Goal: Information Seeking & Learning: Learn about a topic

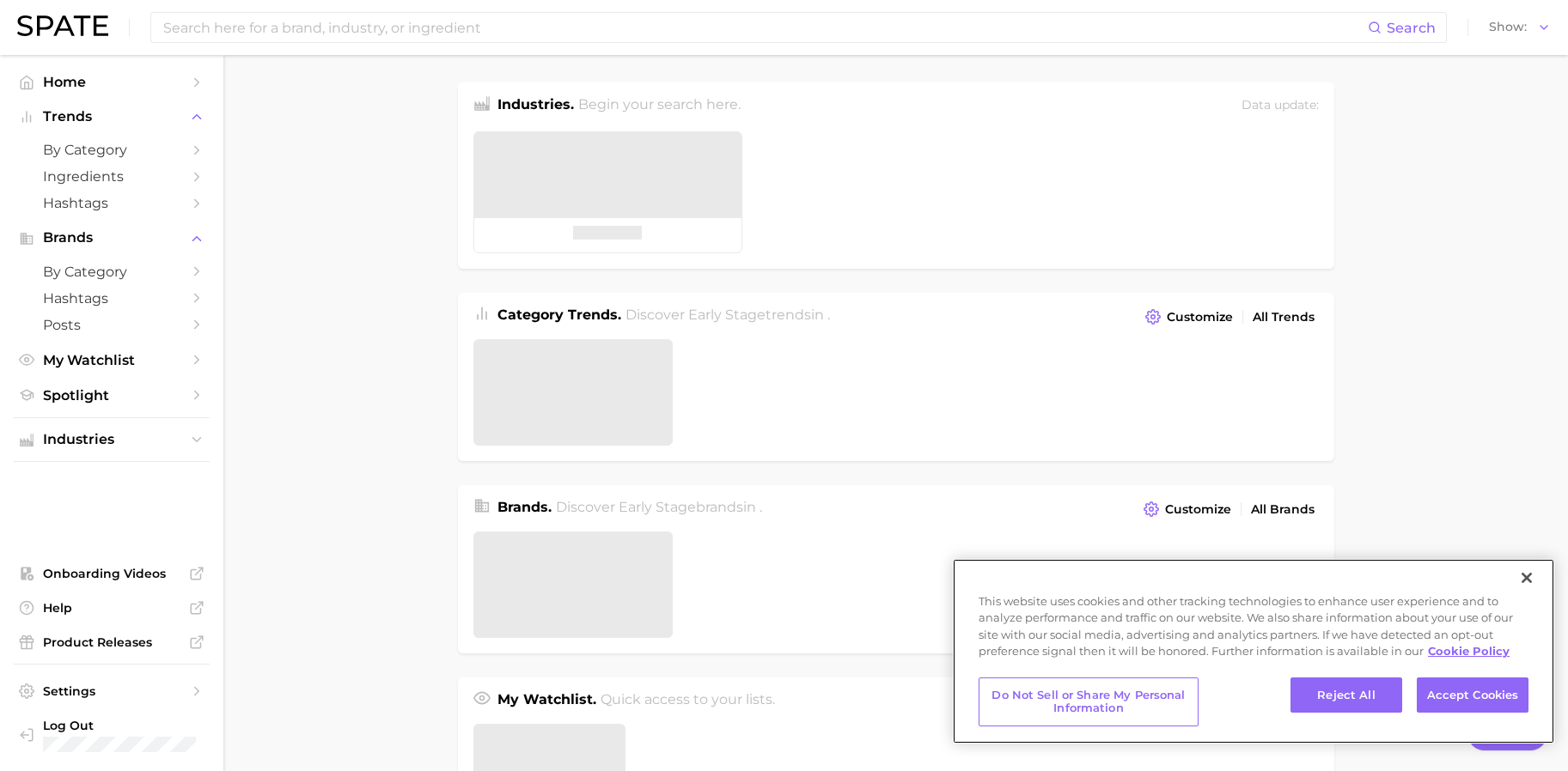
type textarea "x"
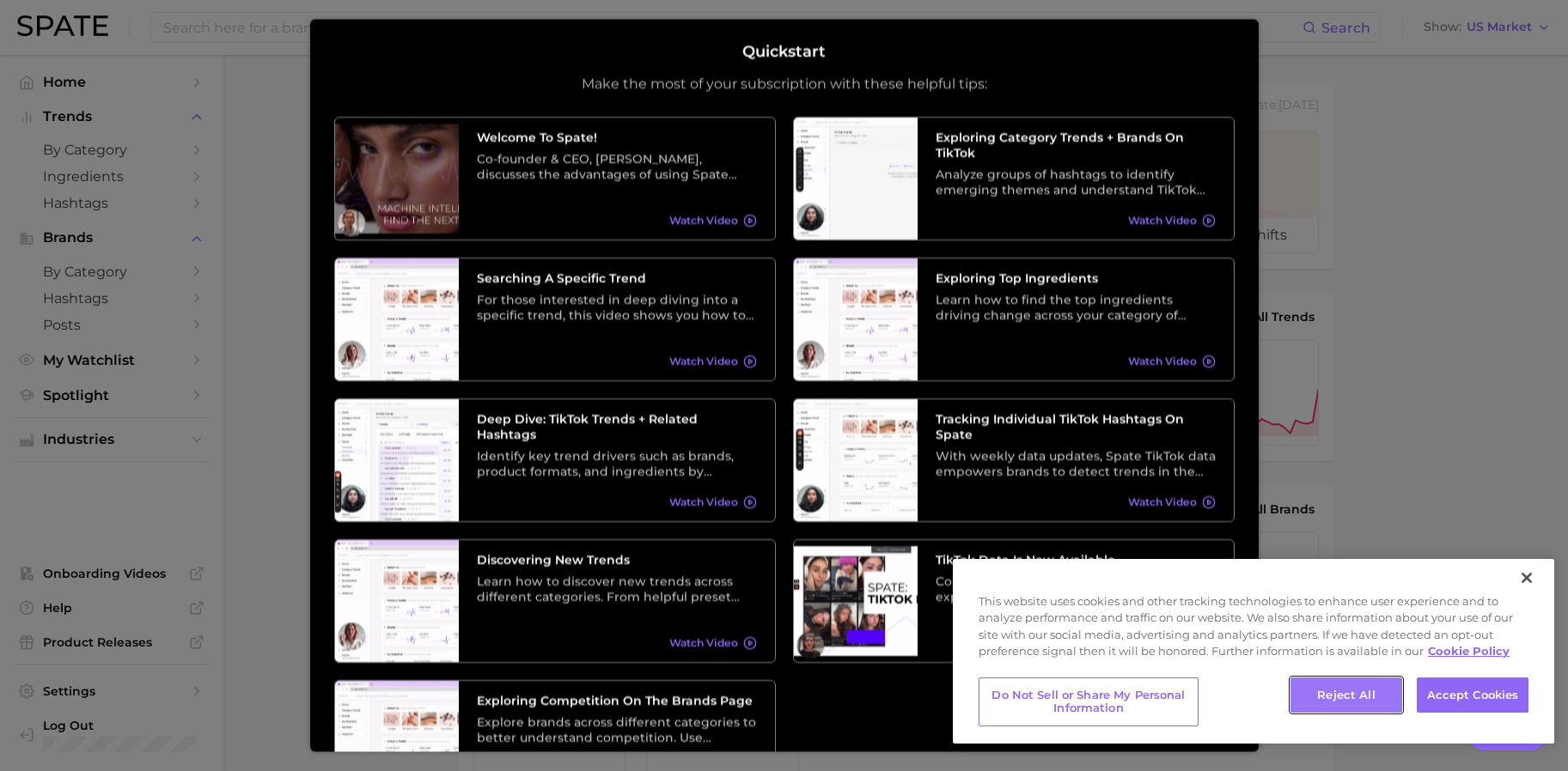
click at [1366, 704] on button "Reject All" at bounding box center [1346, 695] width 112 height 36
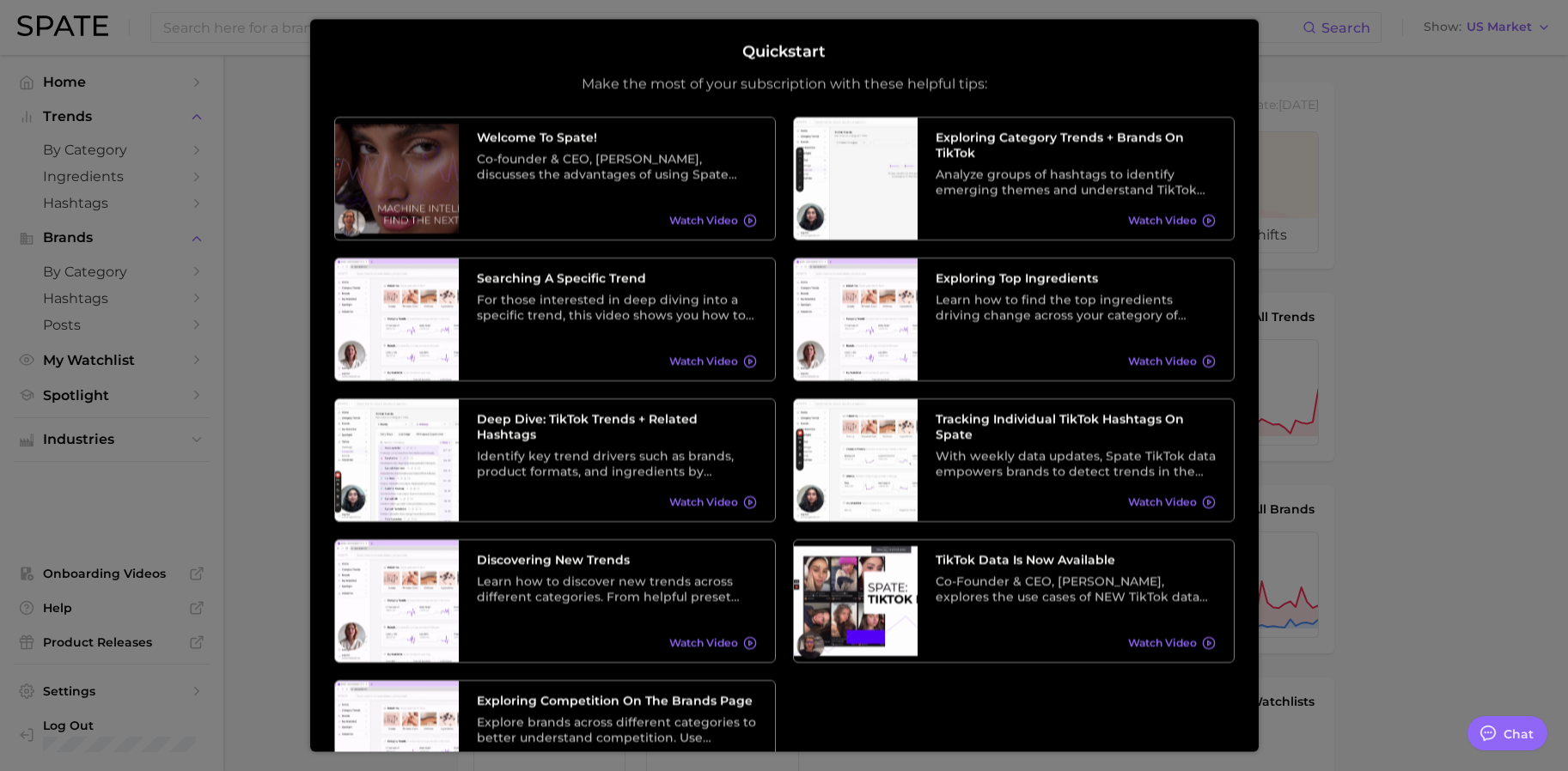
click at [244, 203] on div at bounding box center [784, 697] width 1568 height 1396
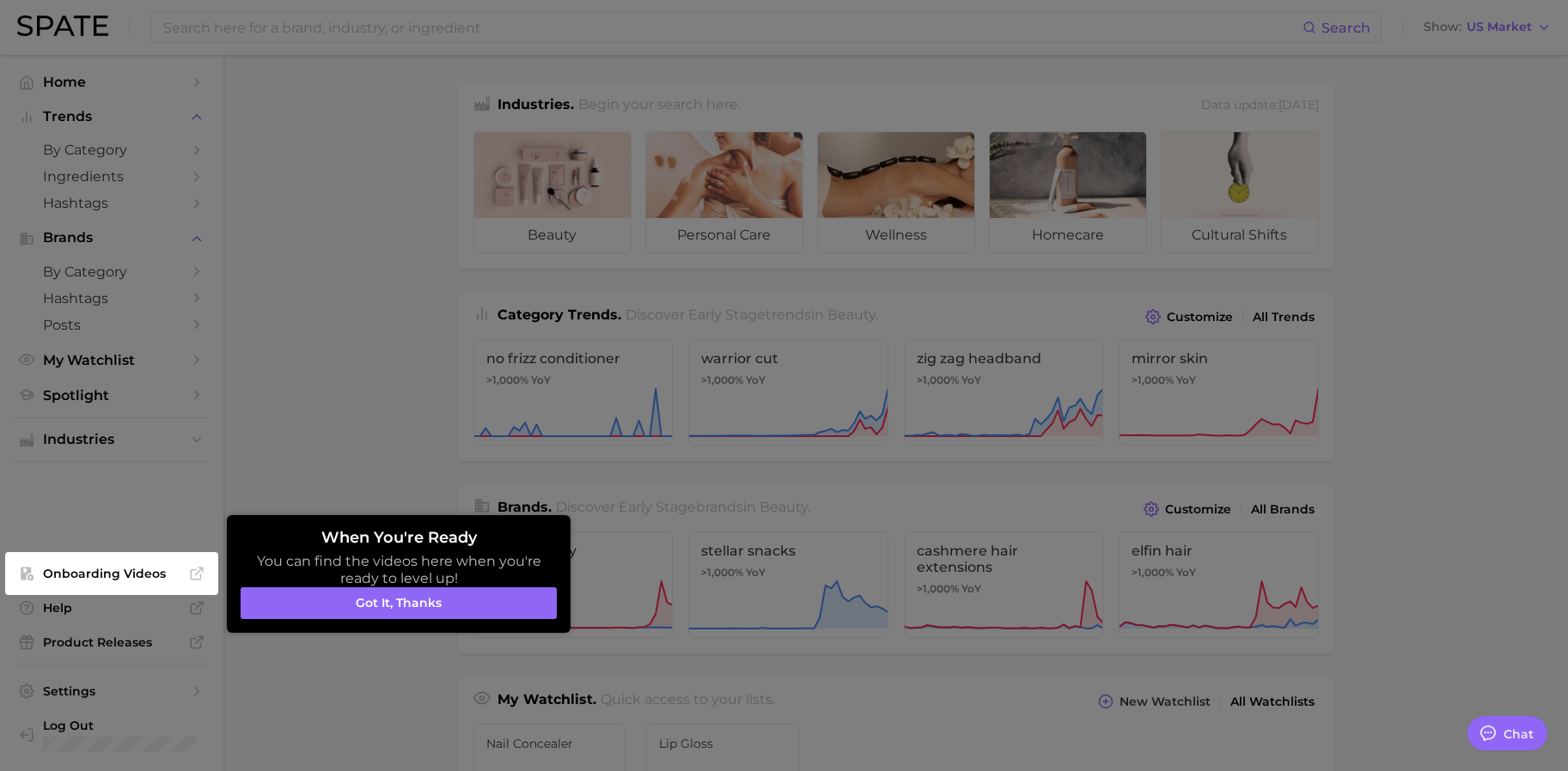
click at [397, 29] on div at bounding box center [784, 697] width 1568 height 1396
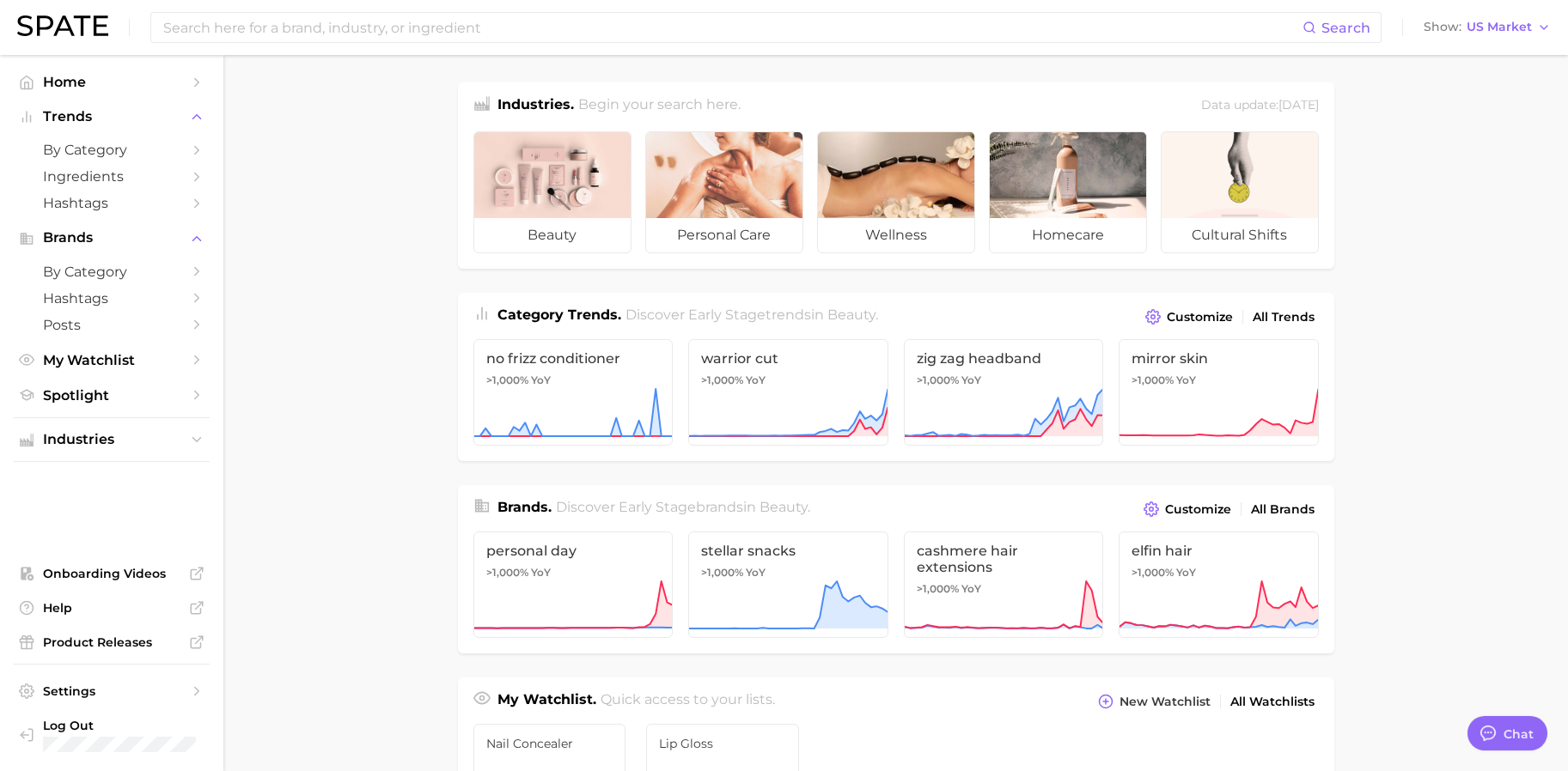
click at [397, 29] on input at bounding box center [732, 27] width 1141 height 29
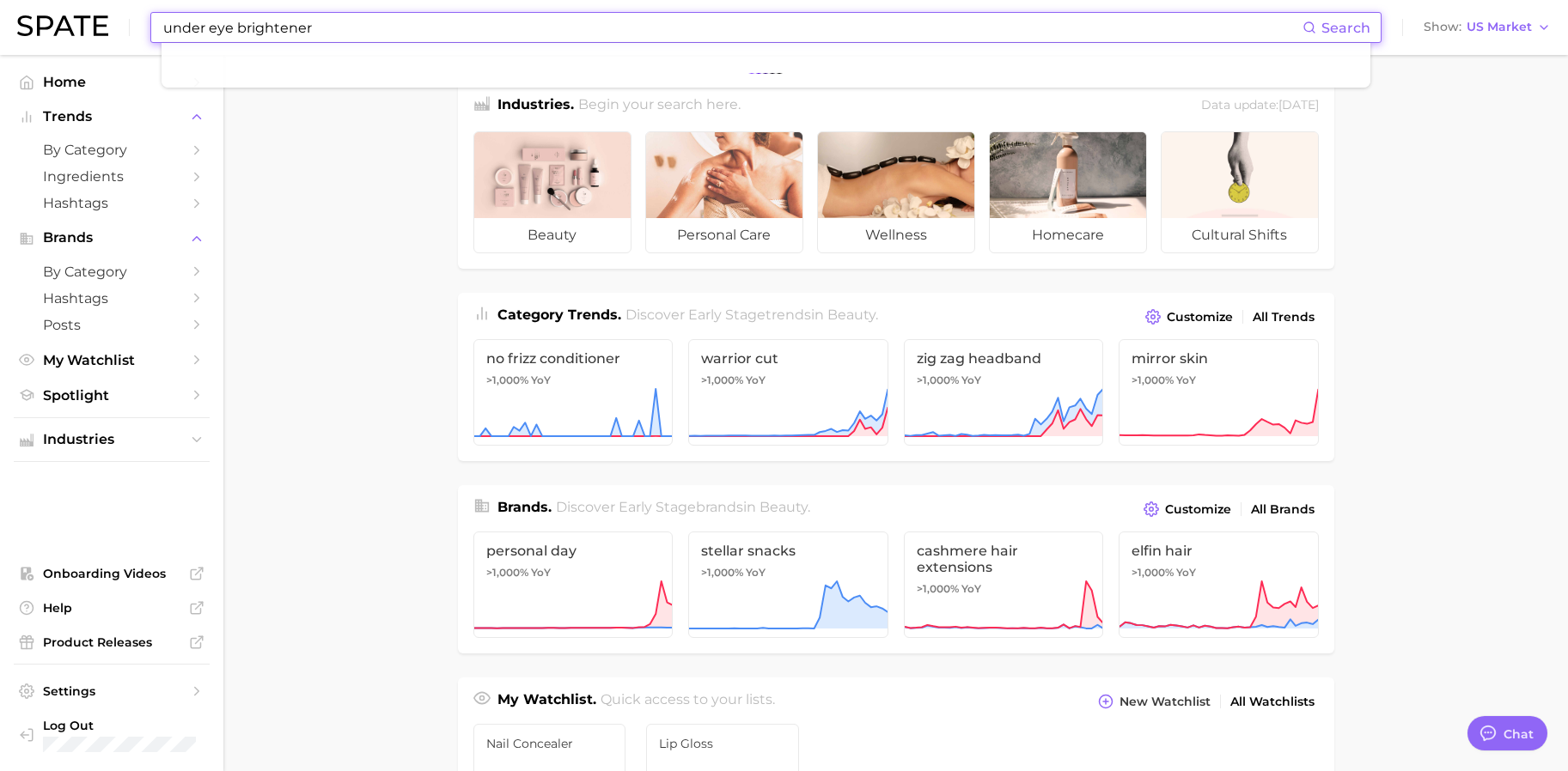
type input "under eye brightener"
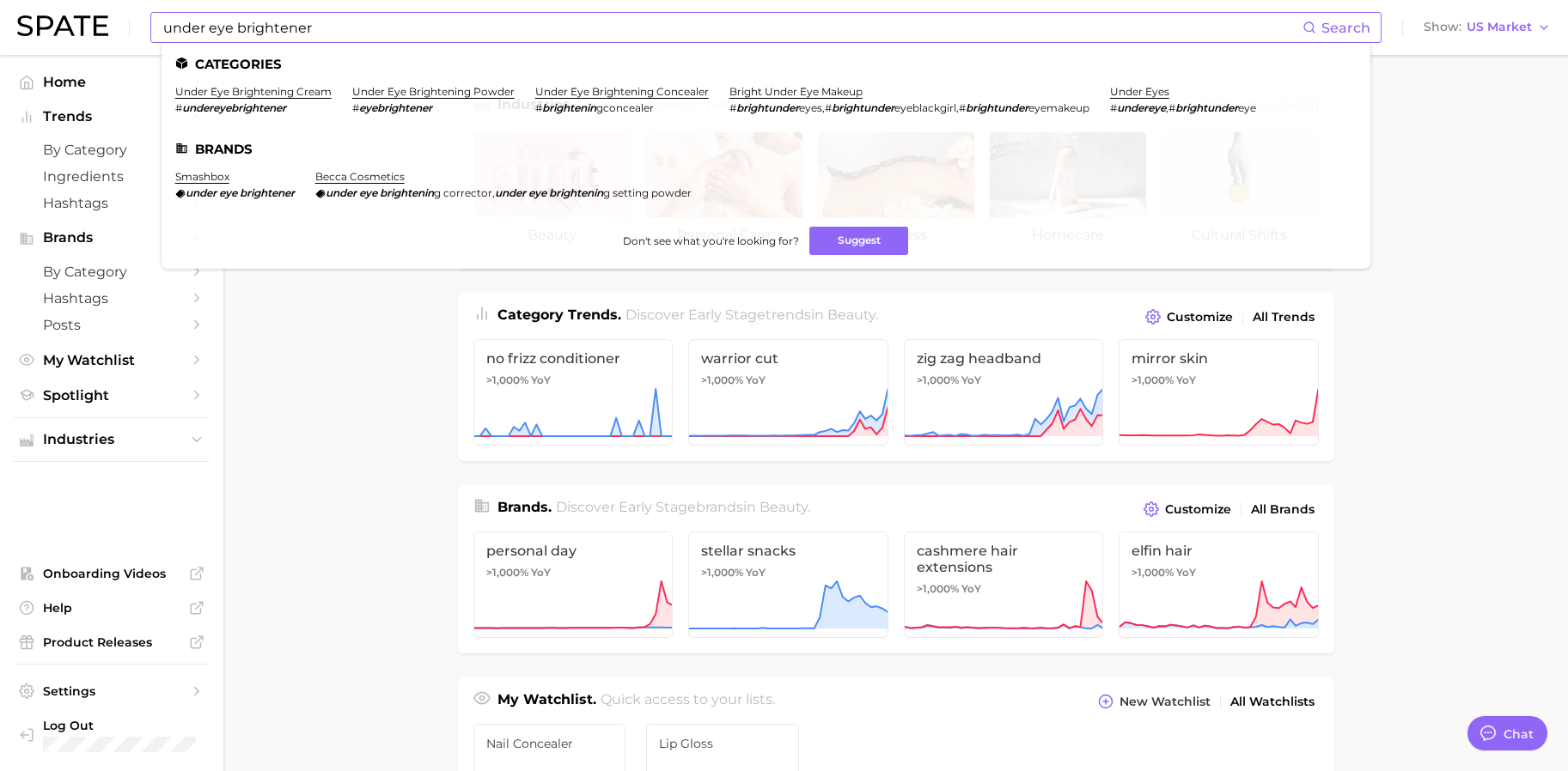
click at [377, 30] on input "under eye brightener" at bounding box center [732, 27] width 1141 height 29
click at [799, 91] on link "bright under eye makeup" at bounding box center [796, 91] width 133 height 13
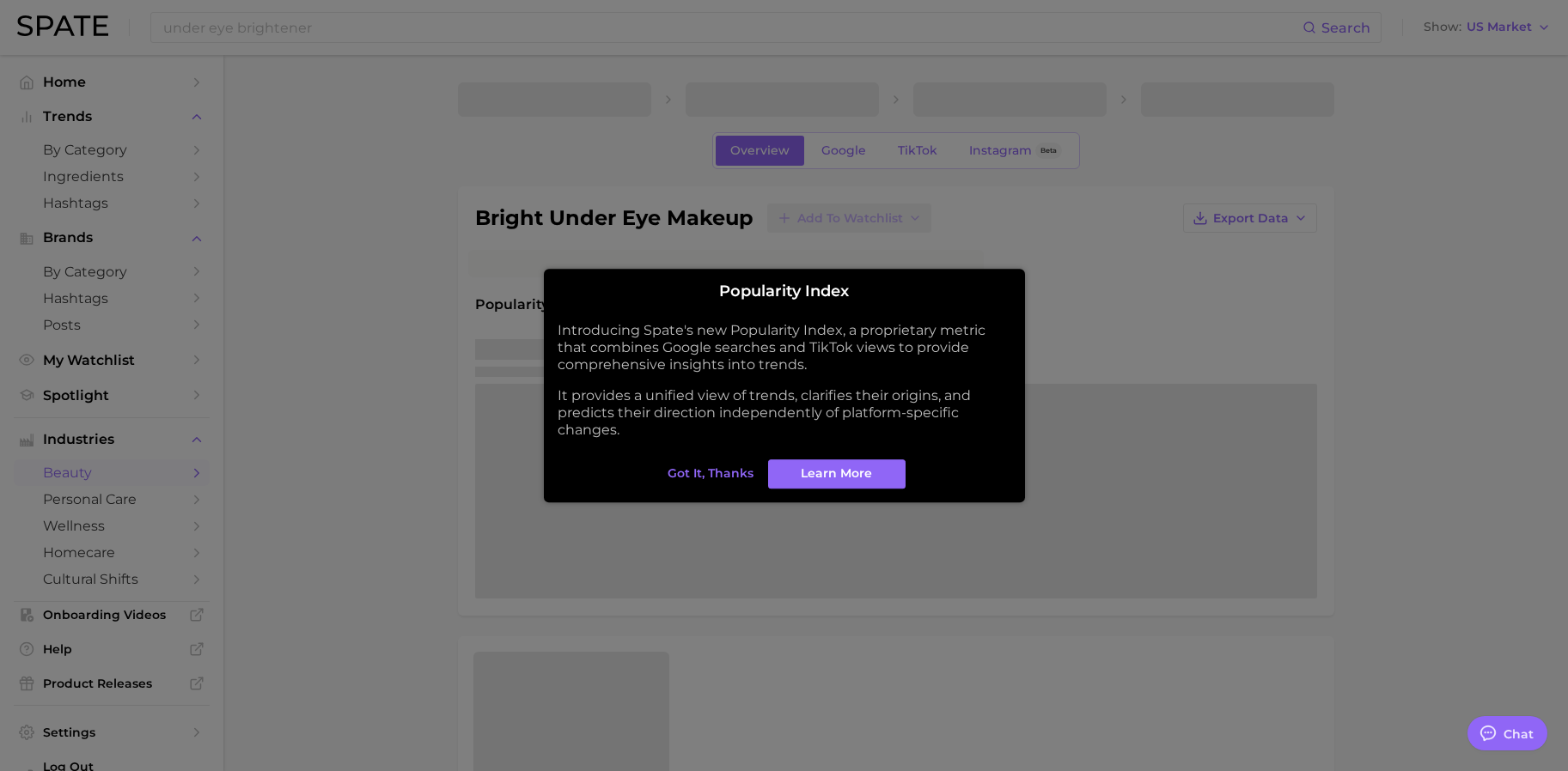
type textarea "x"
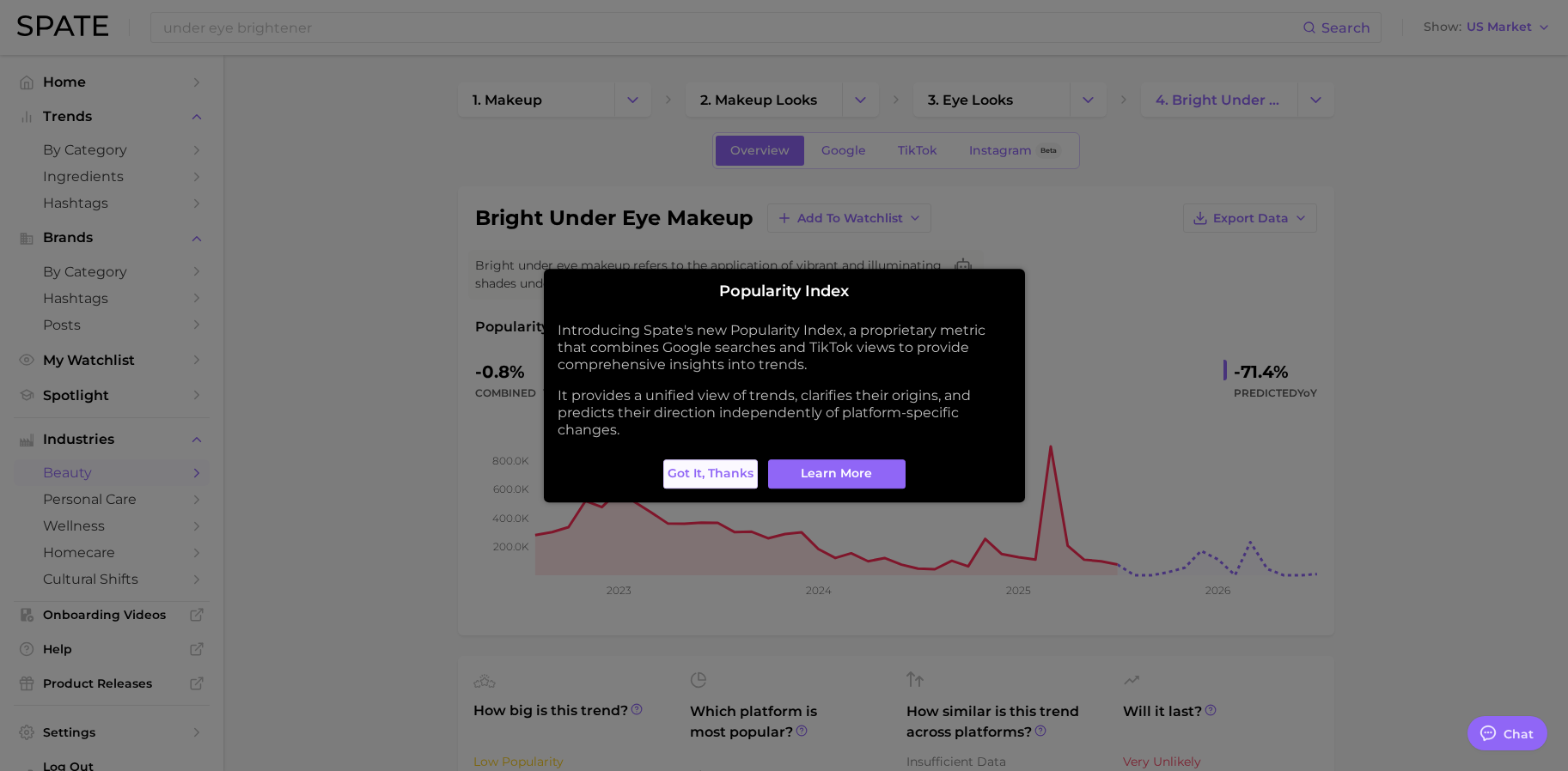
click at [711, 467] on span "Got it, thanks" at bounding box center [710, 474] width 86 height 15
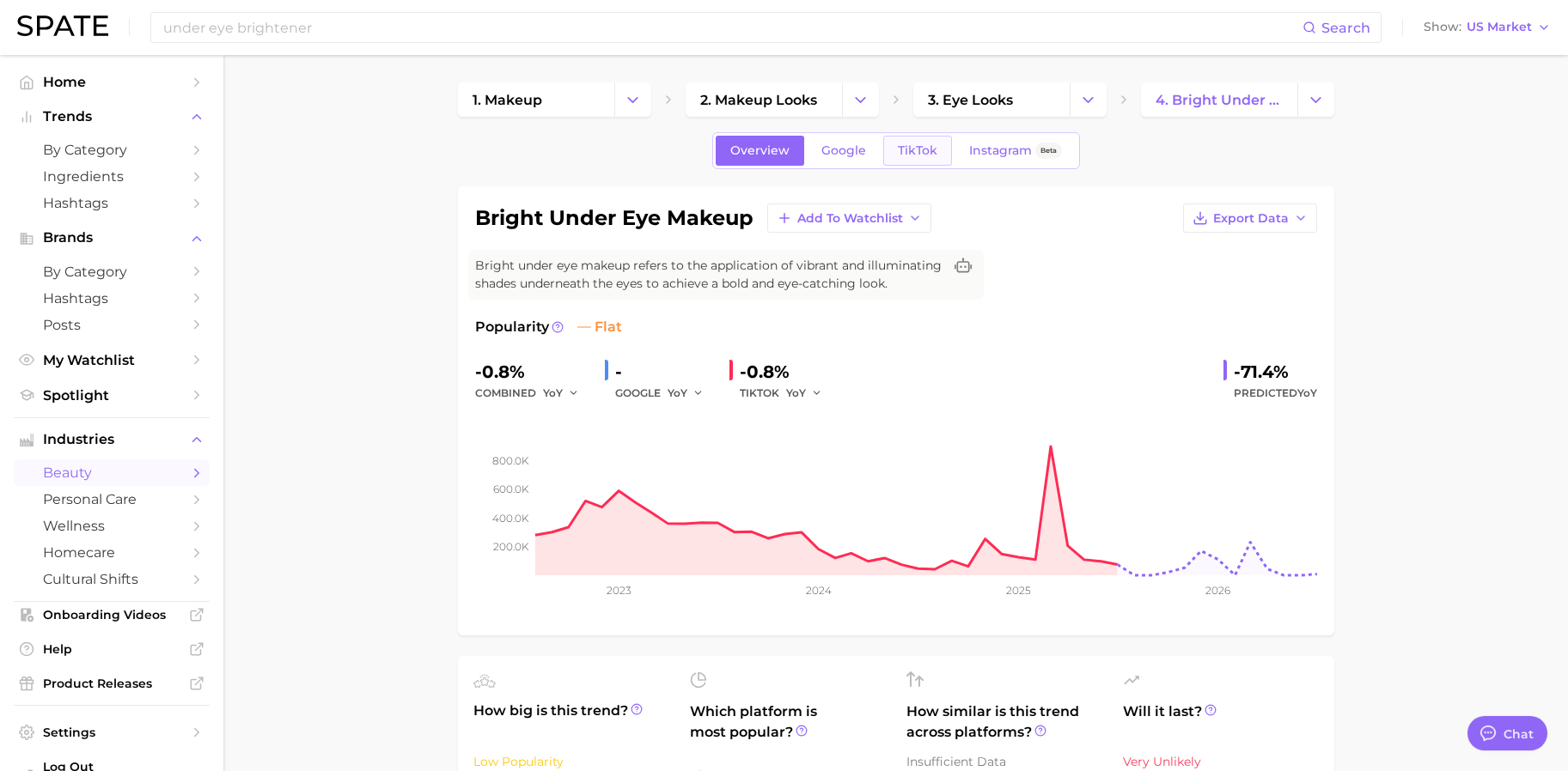
click at [913, 149] on span "TikTok" at bounding box center [917, 150] width 39 height 15
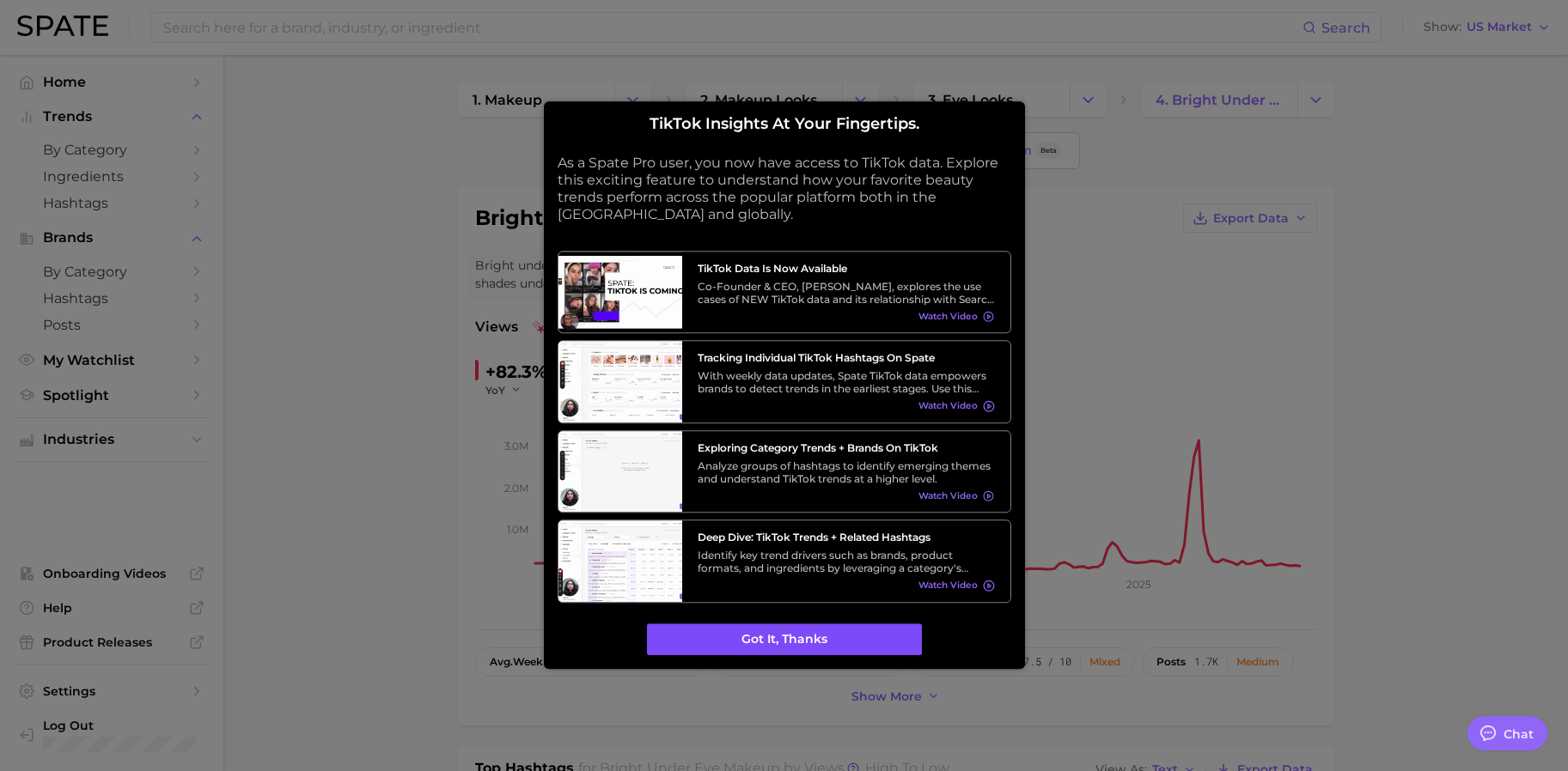
click at [835, 652] on button "Got it, thanks" at bounding box center [784, 640] width 275 height 32
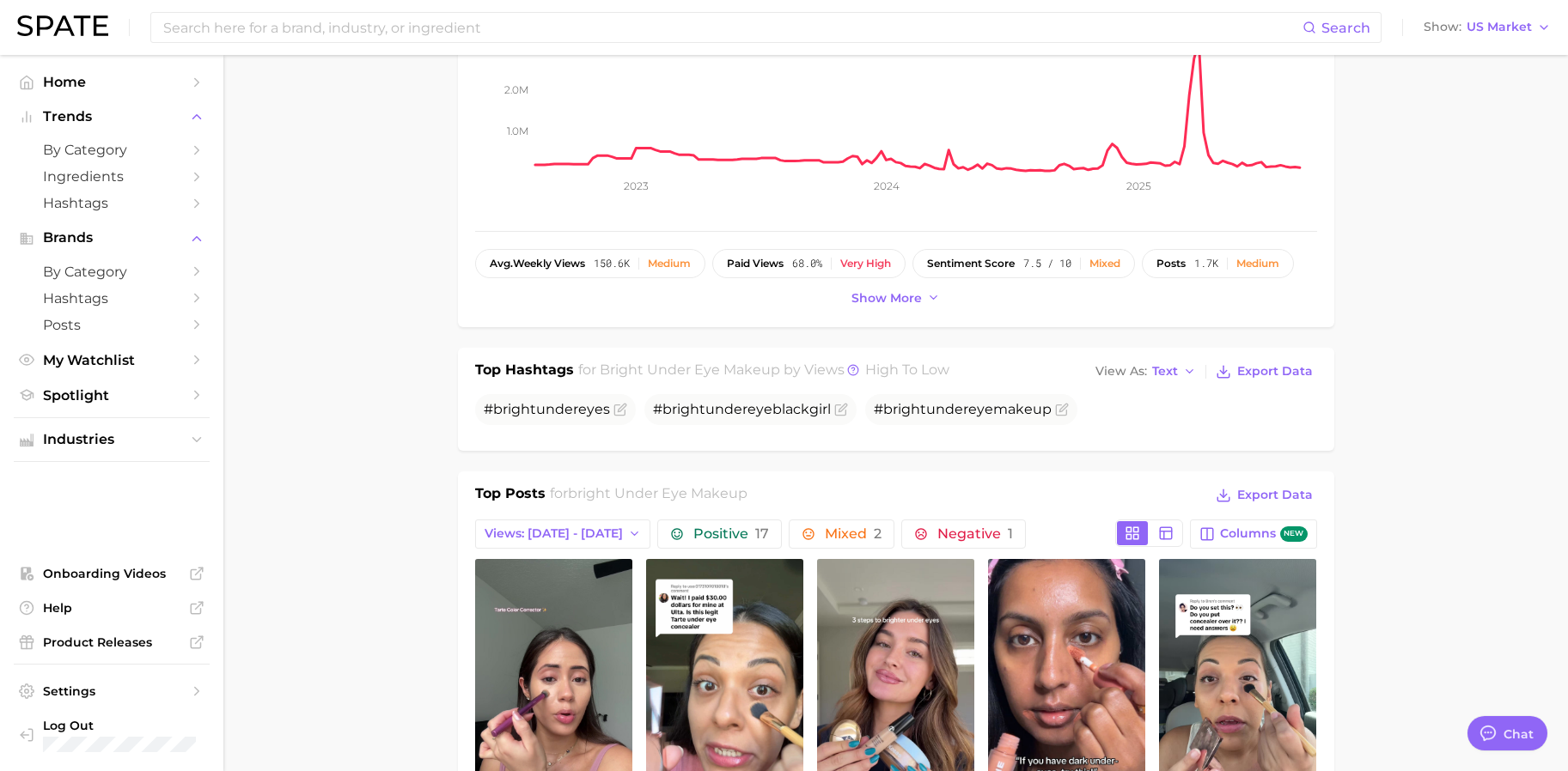
scroll to position [430, 0]
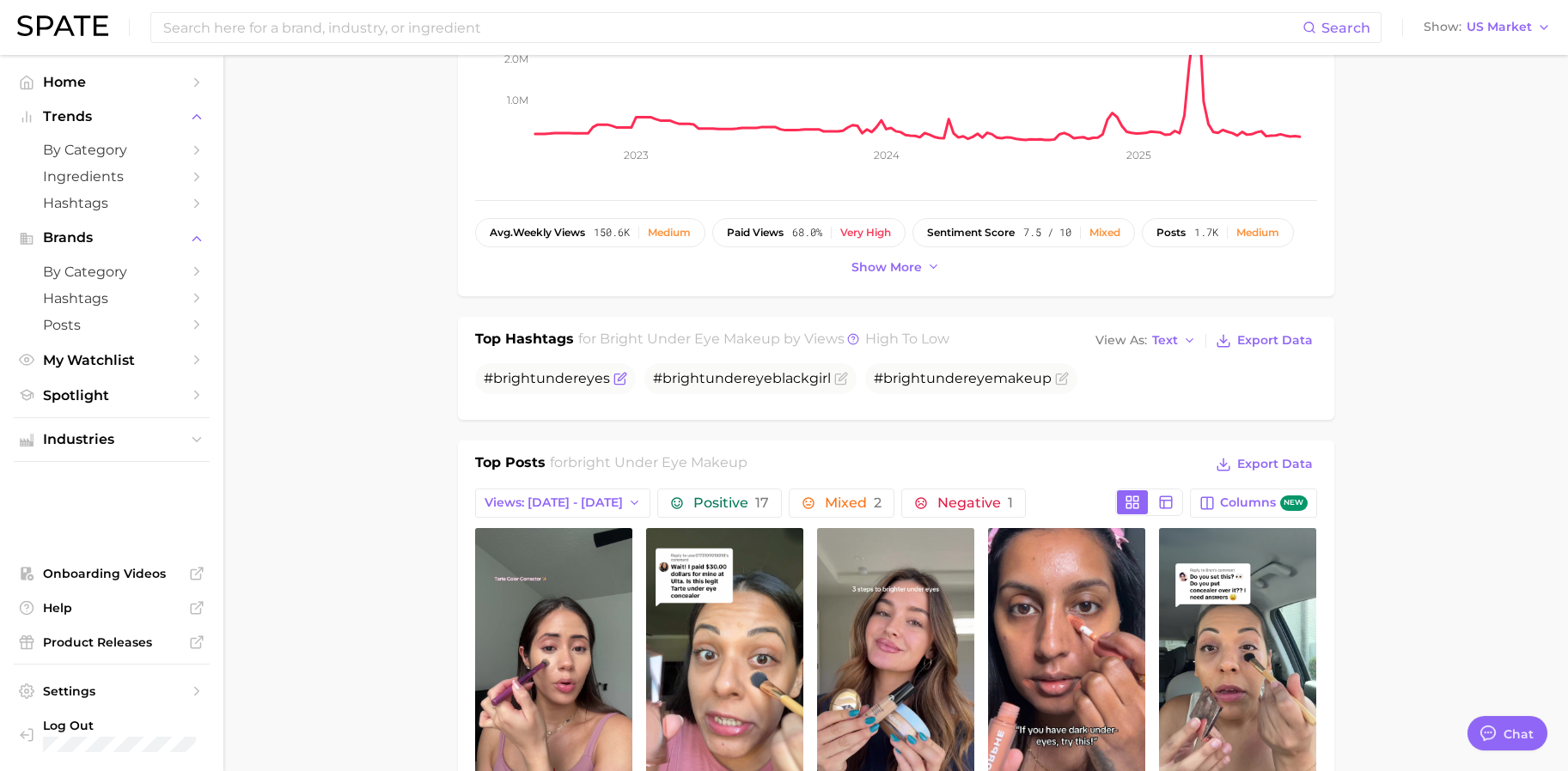
click at [563, 379] on span "under" at bounding box center [556, 378] width 42 height 17
copy span "# bright under eye s"
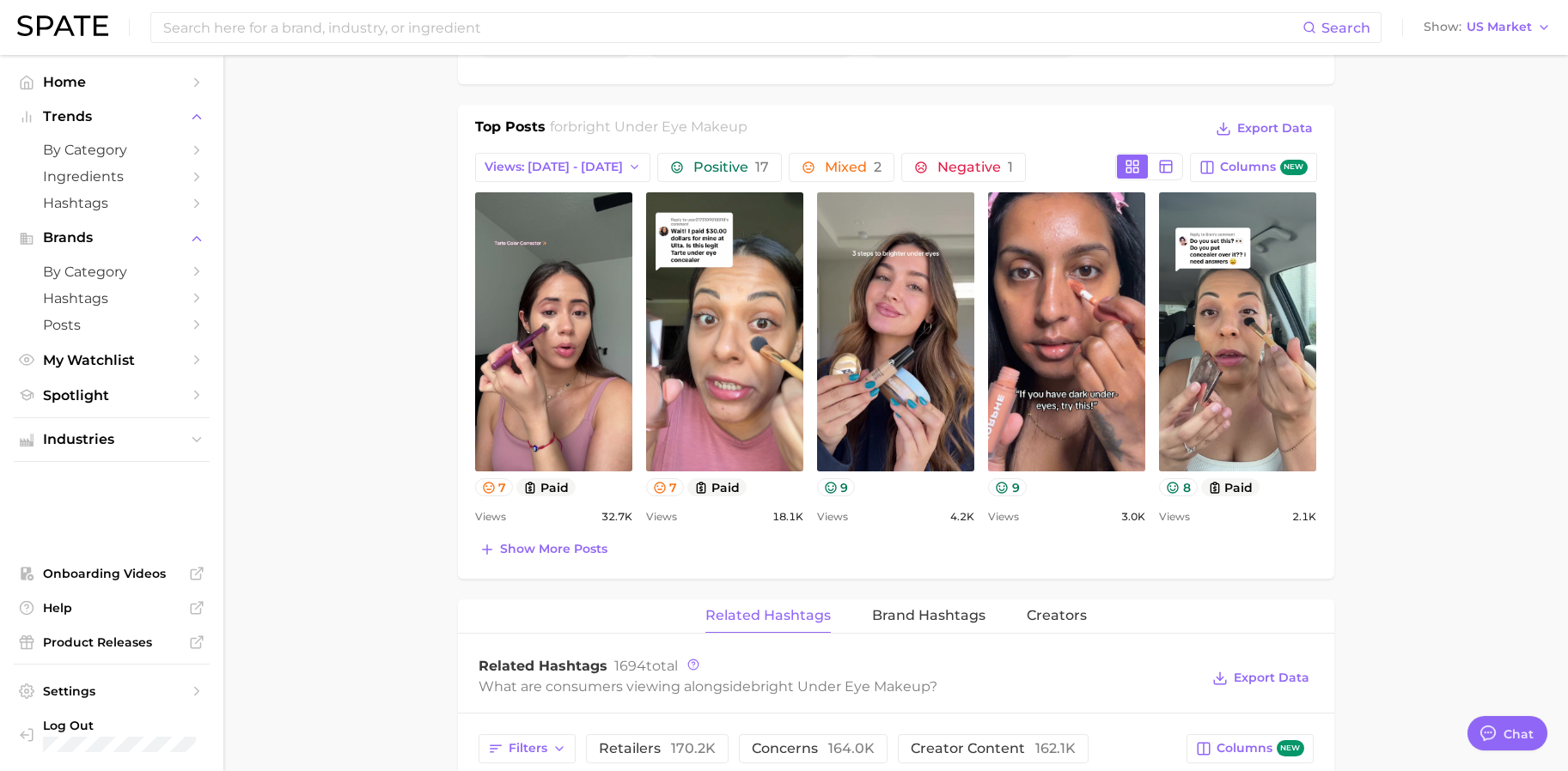
scroll to position [773, 0]
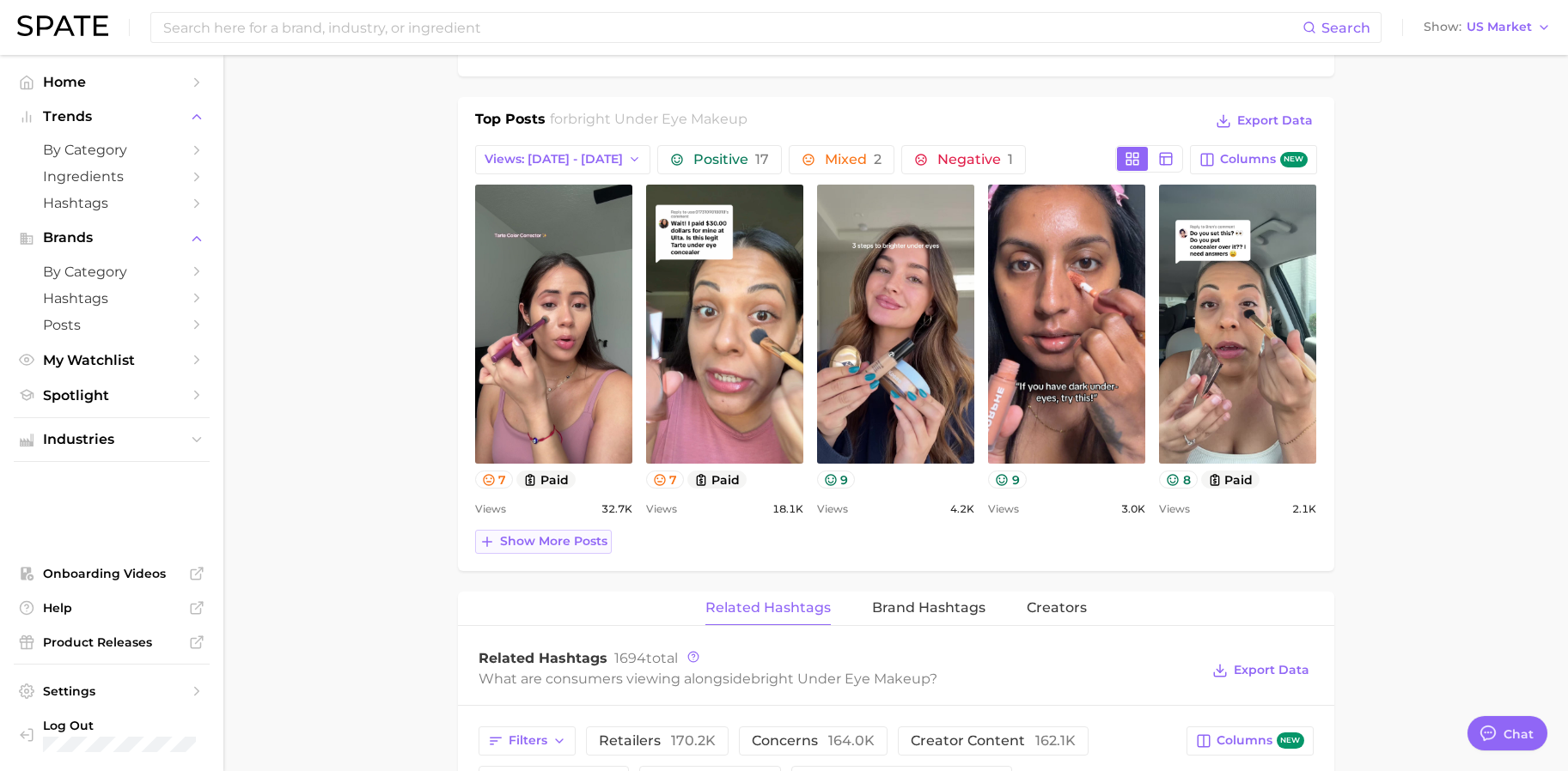
click at [580, 545] on span "Show more posts" at bounding box center [553, 541] width 107 height 15
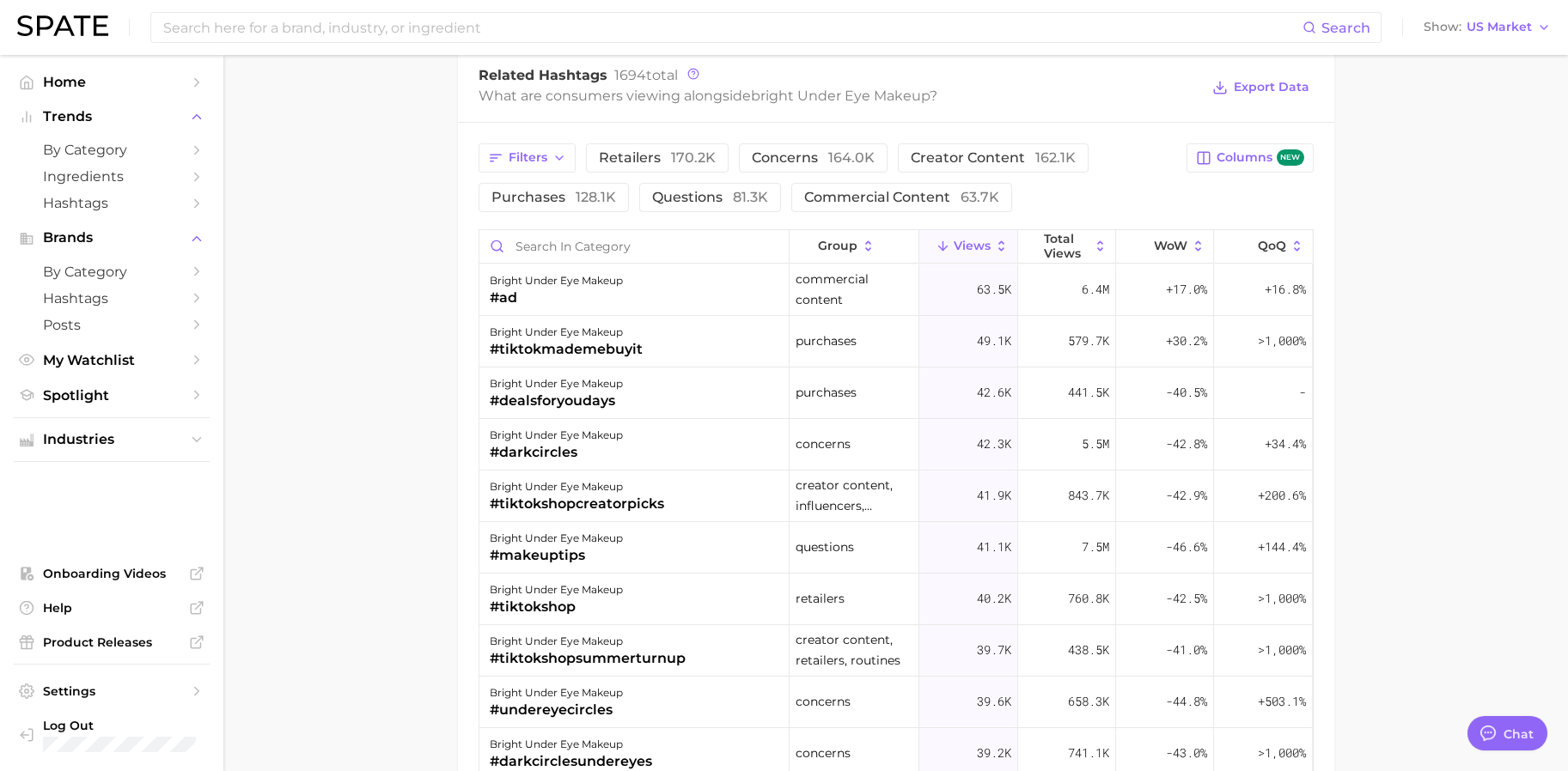
scroll to position [1718, 0]
